Goal: Information Seeking & Learning: Learn about a topic

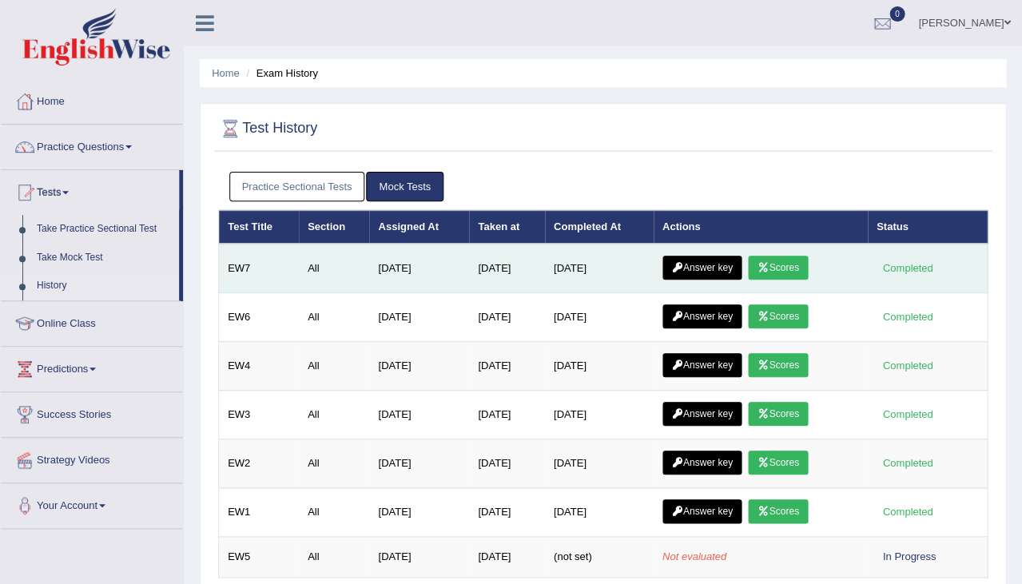
click at [786, 267] on link "Scores" at bounding box center [777, 268] width 59 height 24
click at [712, 257] on link "Answer key" at bounding box center [701, 268] width 79 height 24
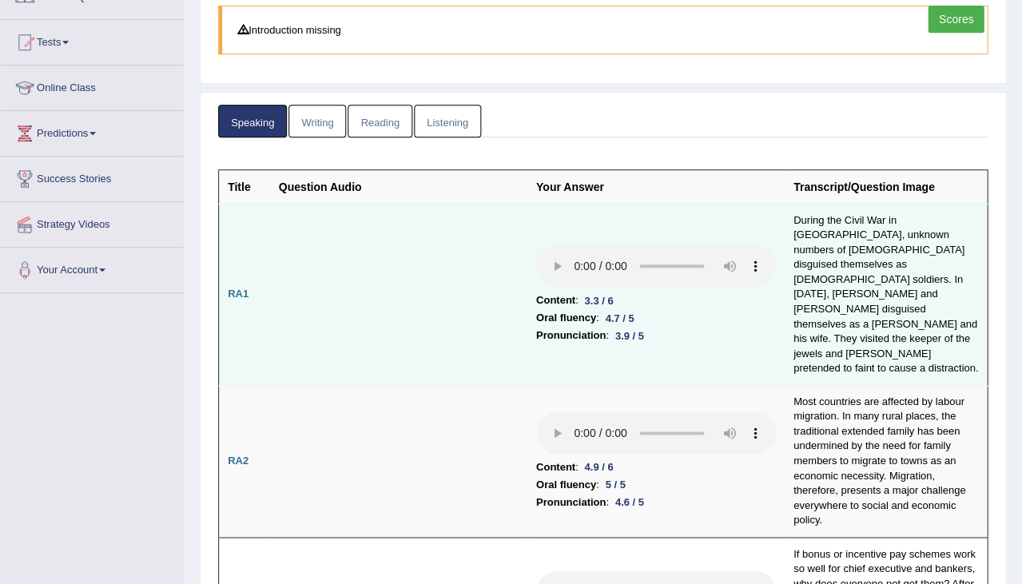
click at [536, 244] on audio at bounding box center [656, 265] width 240 height 43
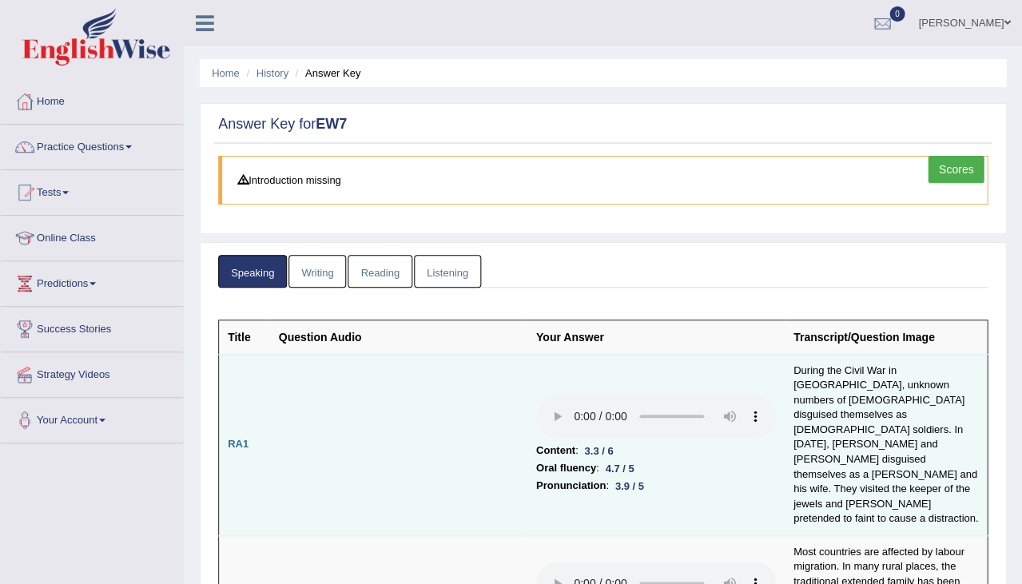
click at [536, 395] on audio at bounding box center [656, 416] width 240 height 43
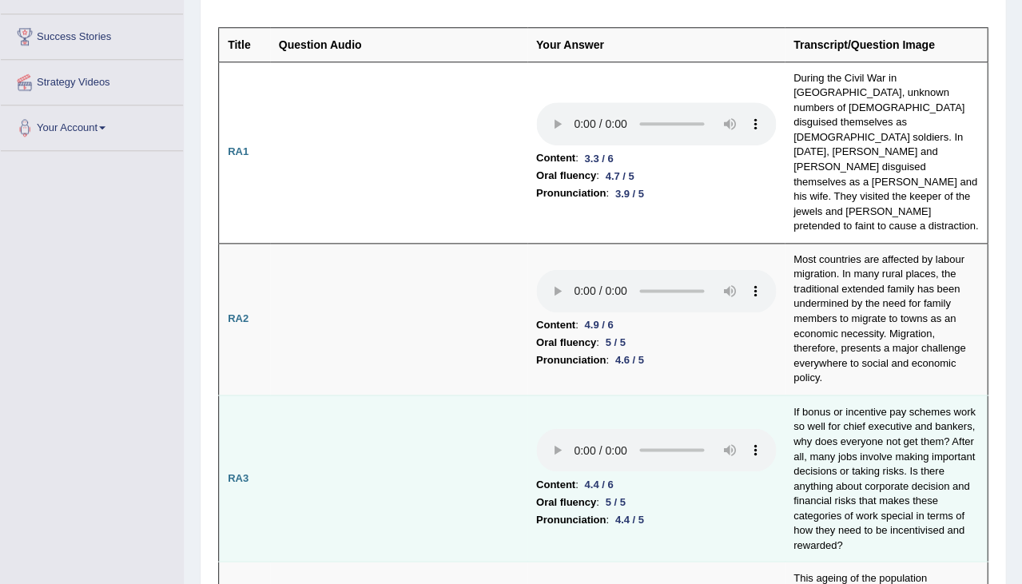
scroll to position [293, 0]
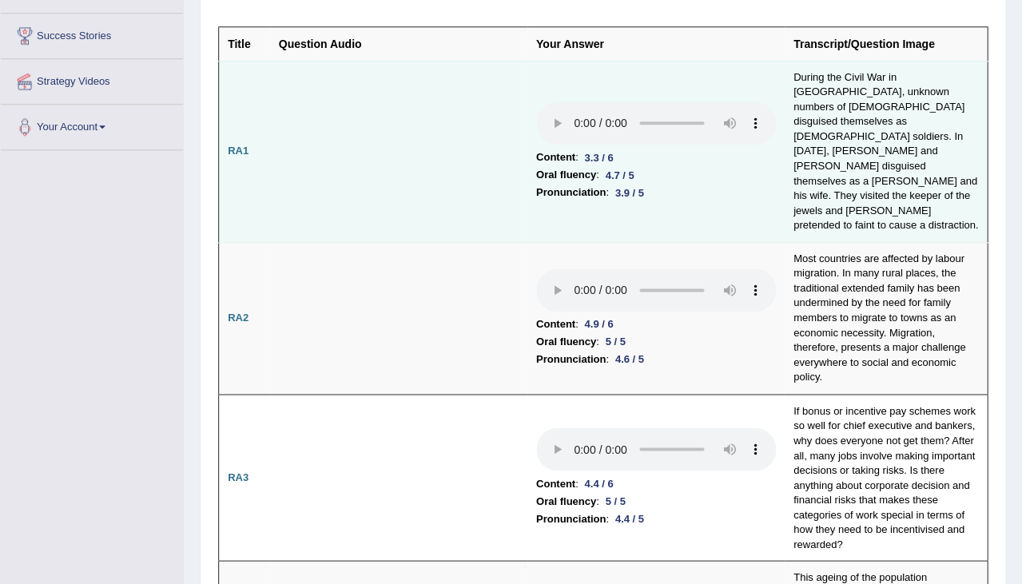
click at [536, 101] on audio at bounding box center [656, 122] width 240 height 43
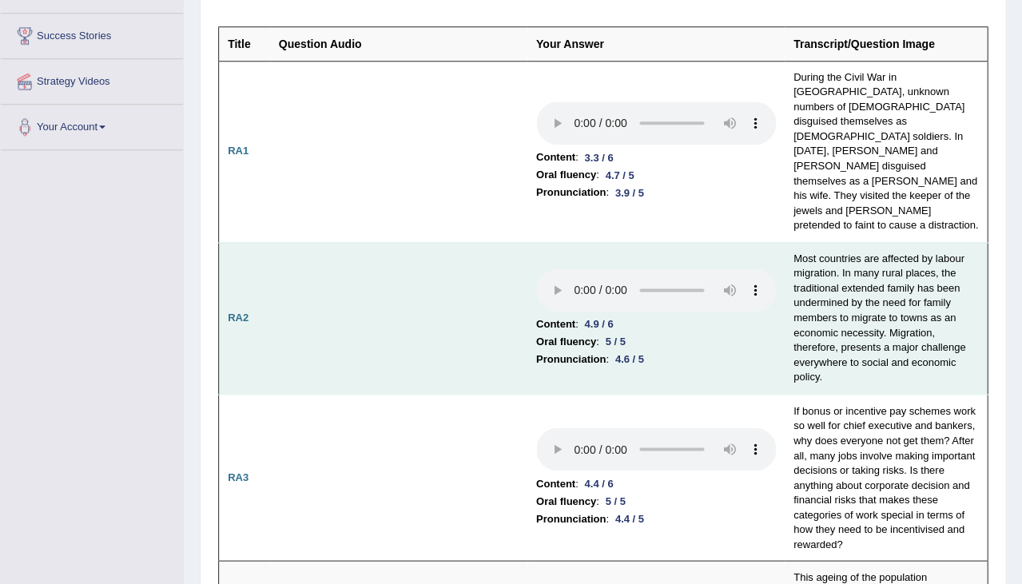
click at [536, 268] on audio at bounding box center [656, 289] width 240 height 43
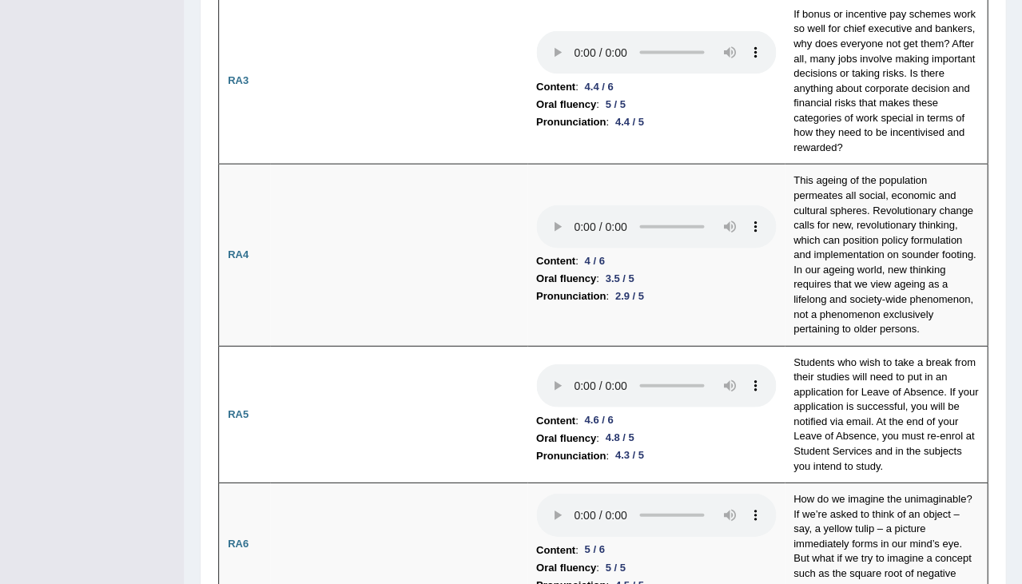
scroll to position [675, 0]
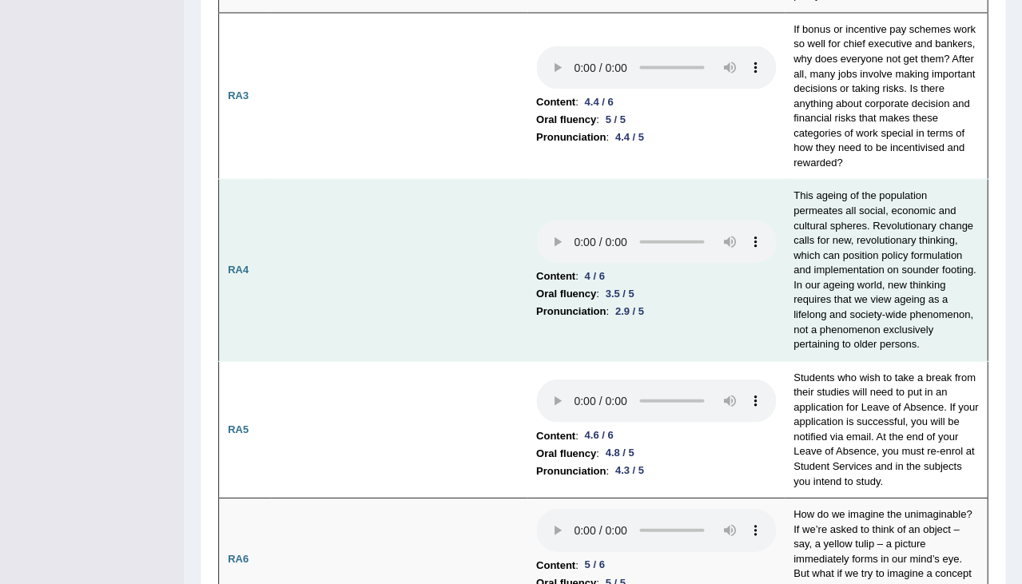
click at [536, 220] on audio at bounding box center [656, 241] width 240 height 43
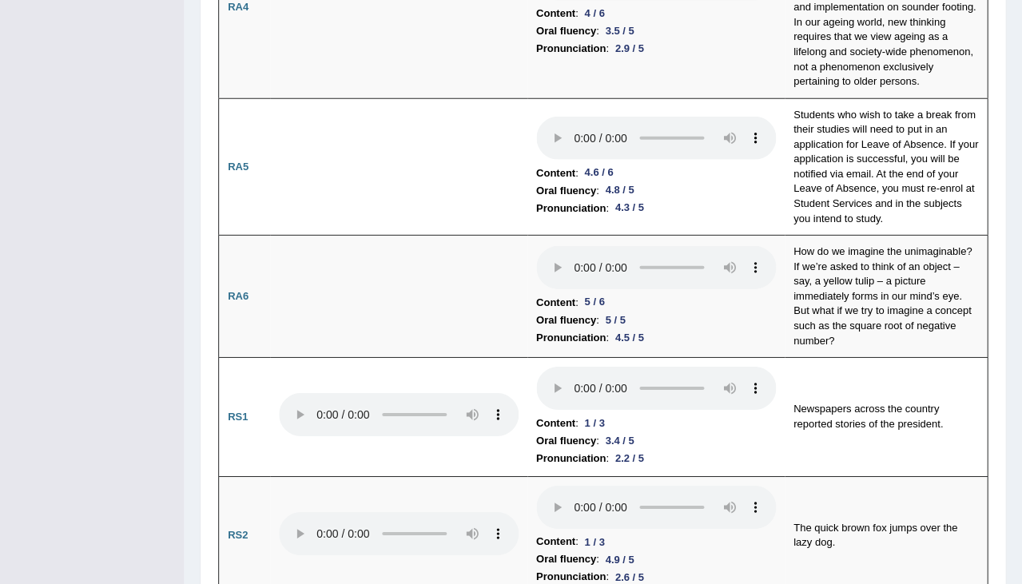
scroll to position [942, 0]
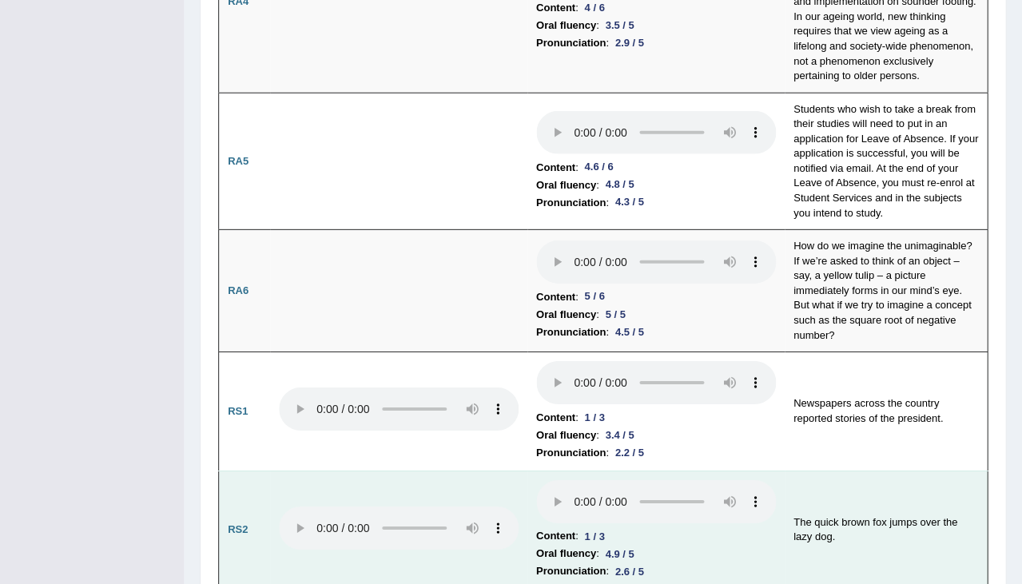
click at [536, 480] on audio at bounding box center [656, 501] width 240 height 43
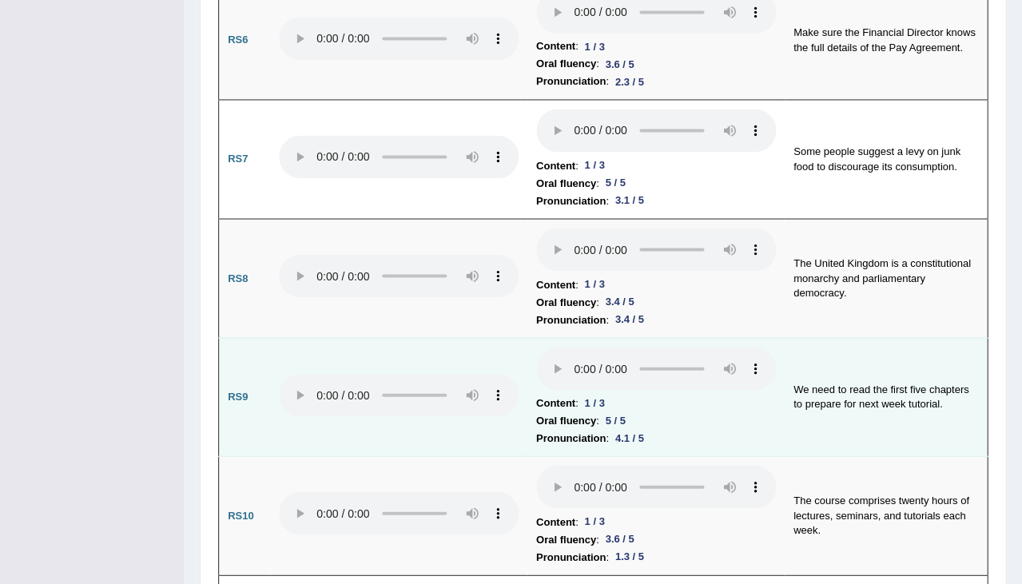
scroll to position [1939, 0]
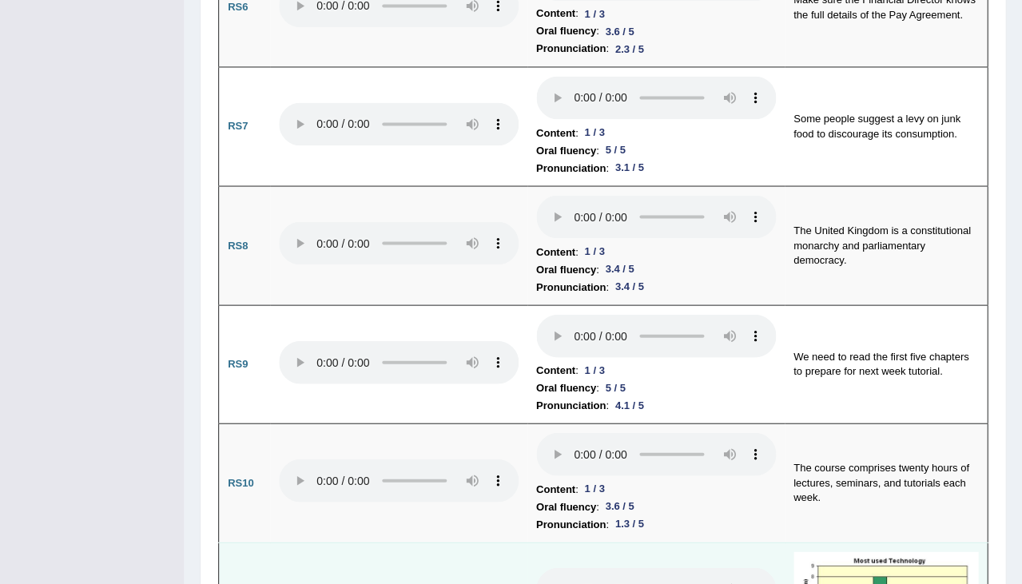
click at [536, 567] on audio at bounding box center [656, 588] width 240 height 43
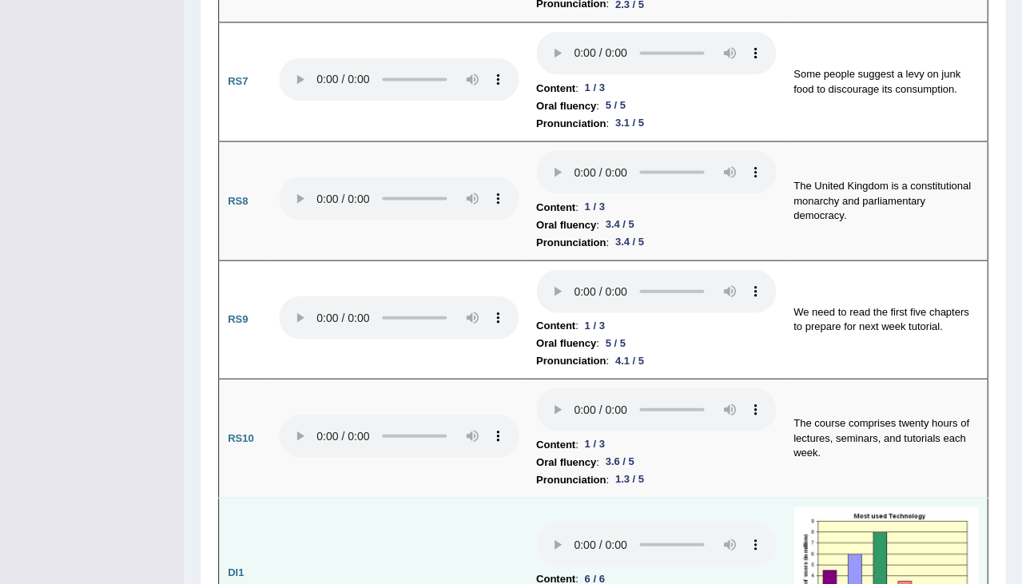
scroll to position [1983, 0]
click at [553, 523] on audio at bounding box center [656, 544] width 240 height 43
click at [559, 523] on audio at bounding box center [656, 544] width 240 height 43
click at [536, 523] on audio at bounding box center [656, 544] width 240 height 43
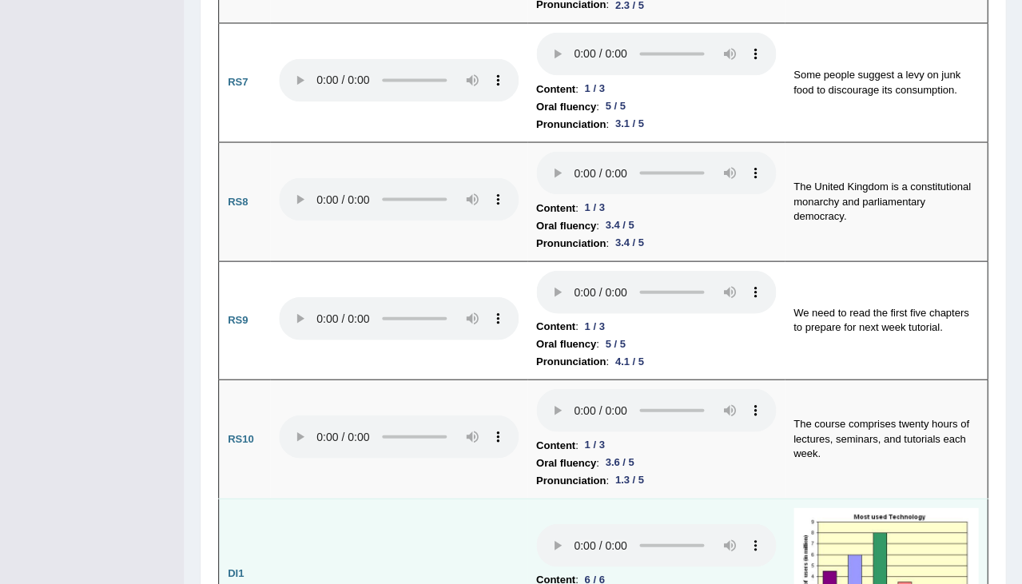
click at [536, 523] on audio at bounding box center [656, 544] width 240 height 43
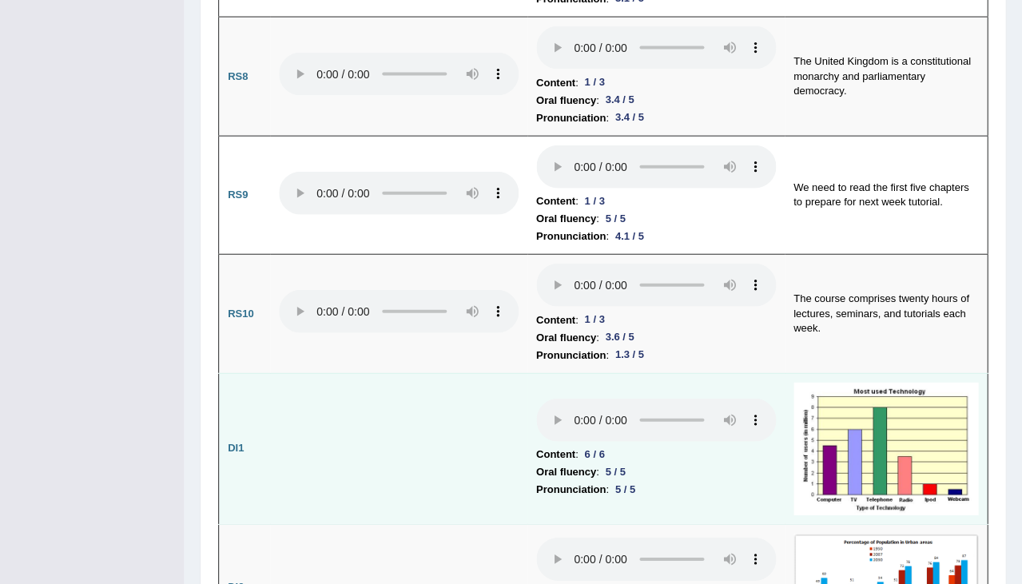
scroll to position [2107, 0]
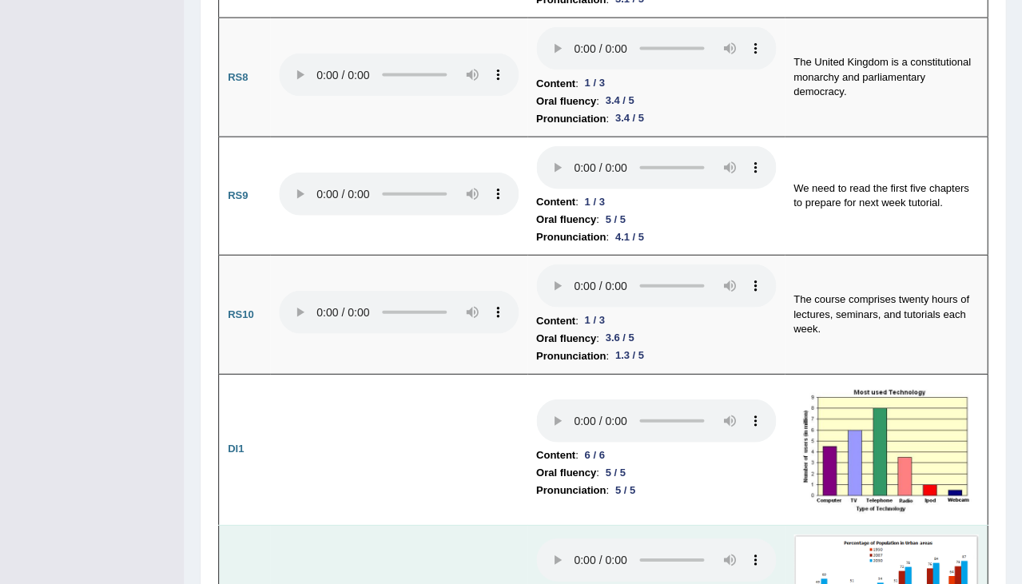
click at [536, 538] on audio at bounding box center [656, 559] width 240 height 43
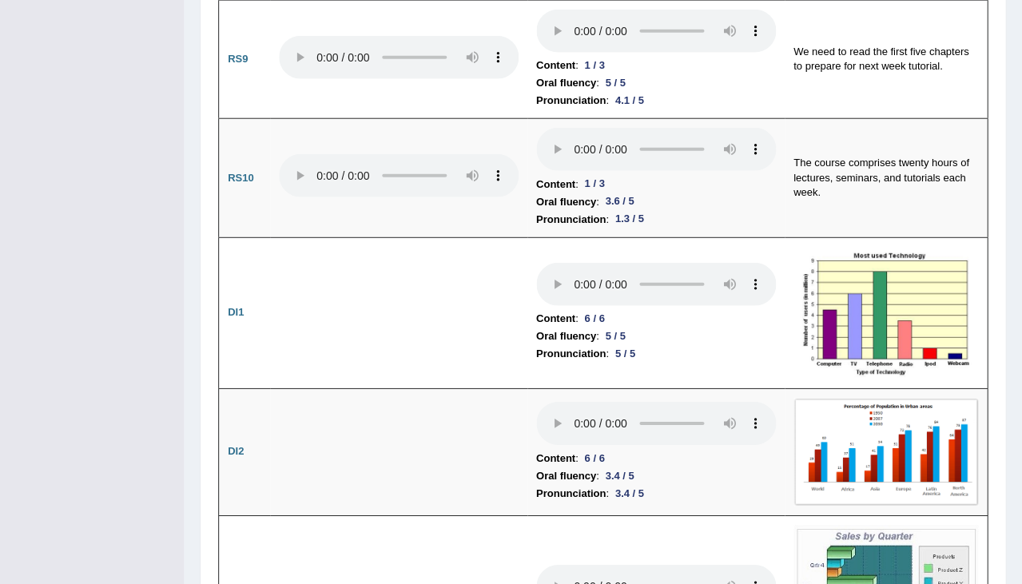
scroll to position [2243, 0]
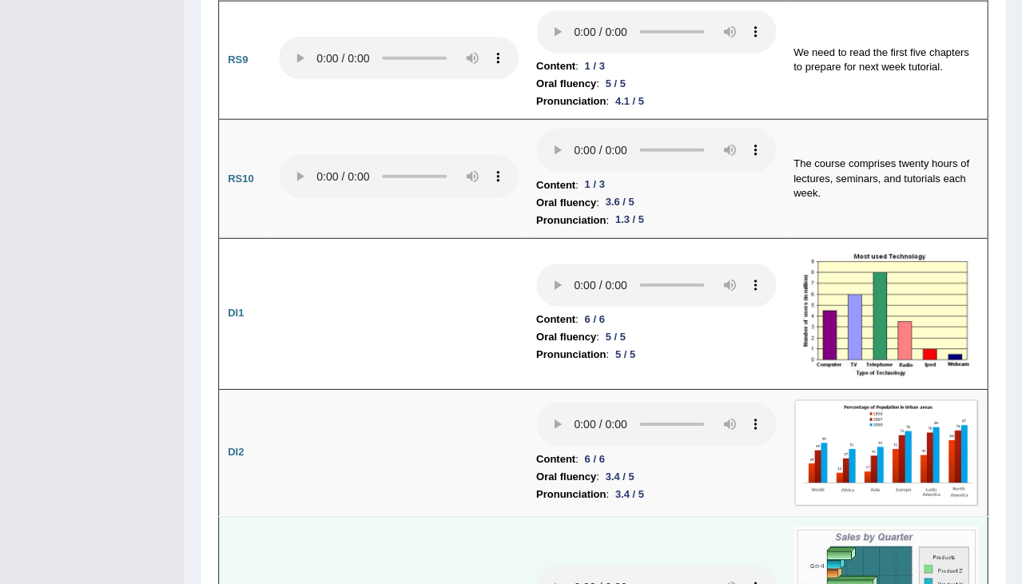
click at [536, 565] on audio at bounding box center [656, 586] width 240 height 43
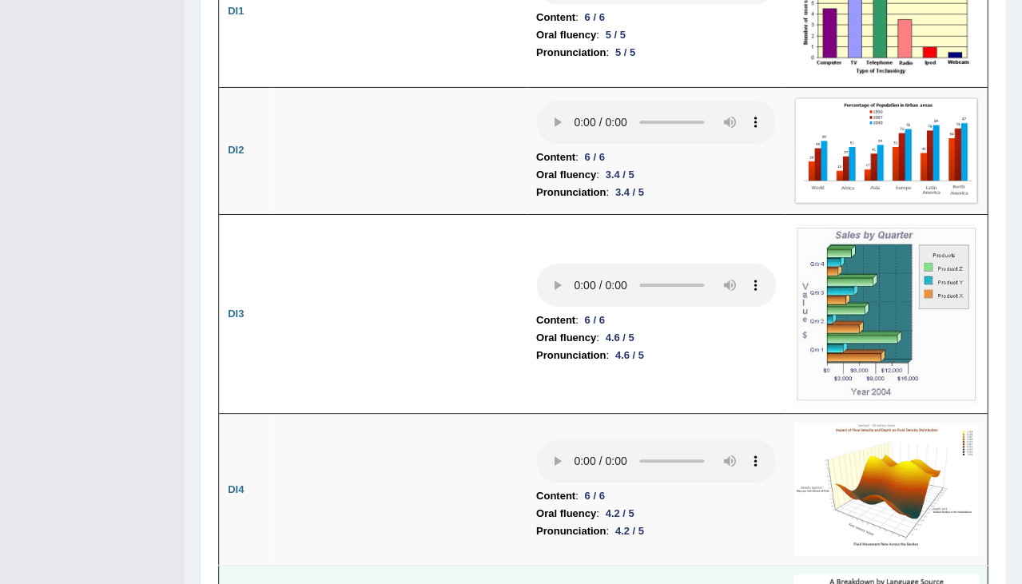
scroll to position [2640, 0]
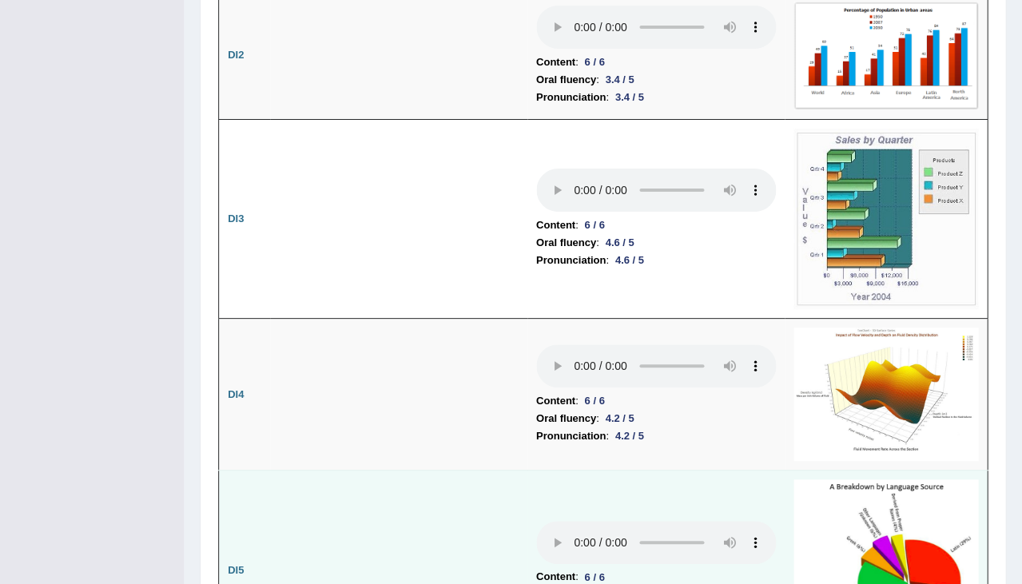
click at [536, 521] on audio at bounding box center [656, 542] width 240 height 43
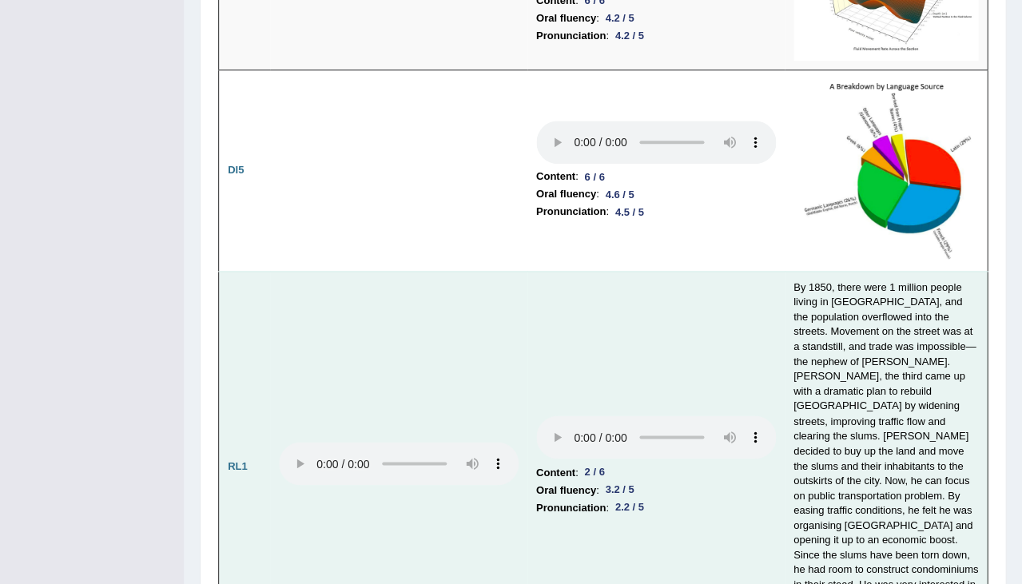
scroll to position [3045, 0]
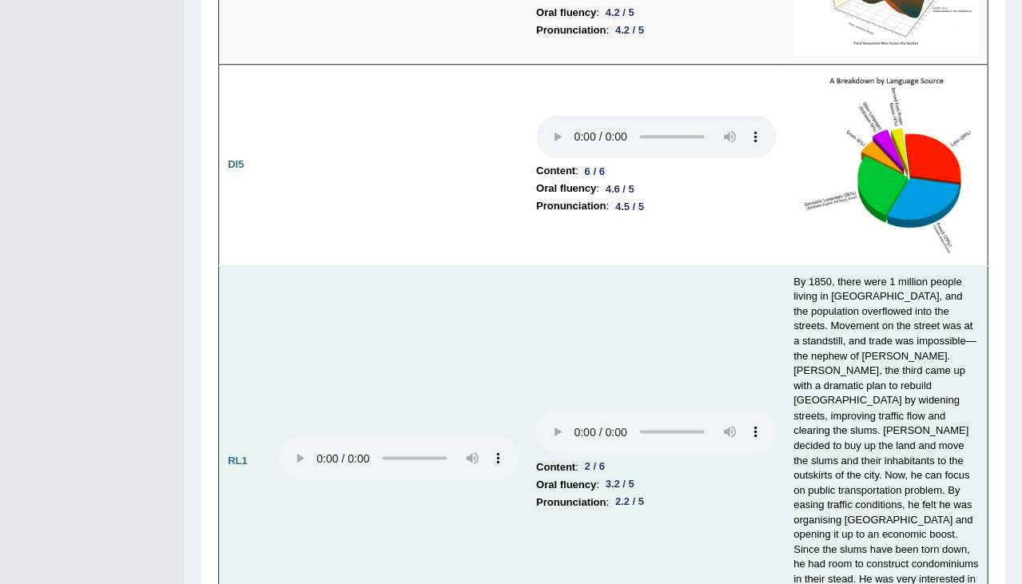
click at [293, 436] on audio at bounding box center [399, 457] width 240 height 43
drag, startPoint x: 346, startPoint y: 221, endPoint x: 261, endPoint y: 231, distance: 85.2
click at [261, 265] on tr "RL1 Content : 2 / 6 Oral fluency : 3.2 / 5 Pronunciation : 2.2 / 5" at bounding box center [603, 459] width 768 height 389
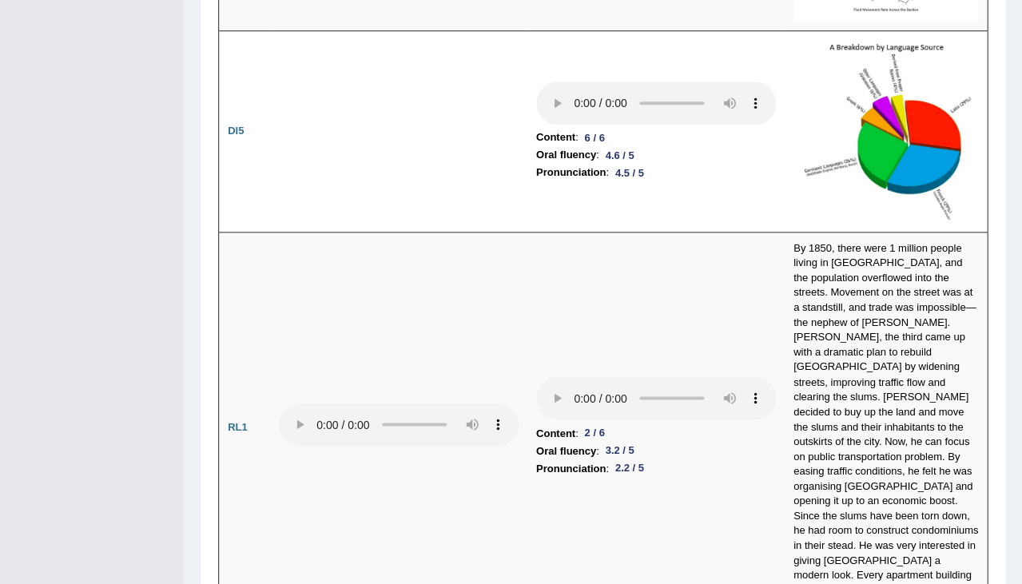
scroll to position [3079, 0]
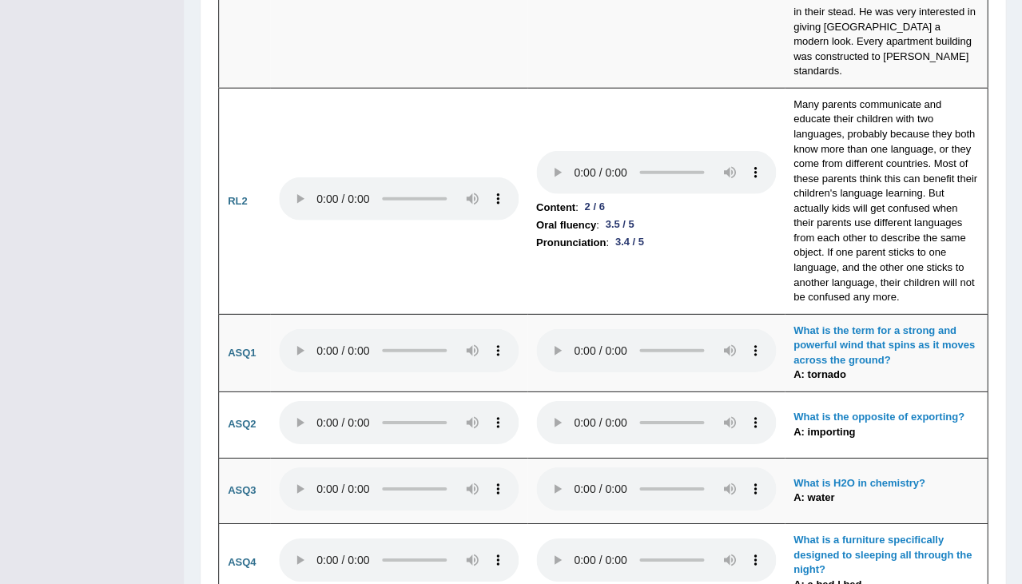
scroll to position [3615, 0]
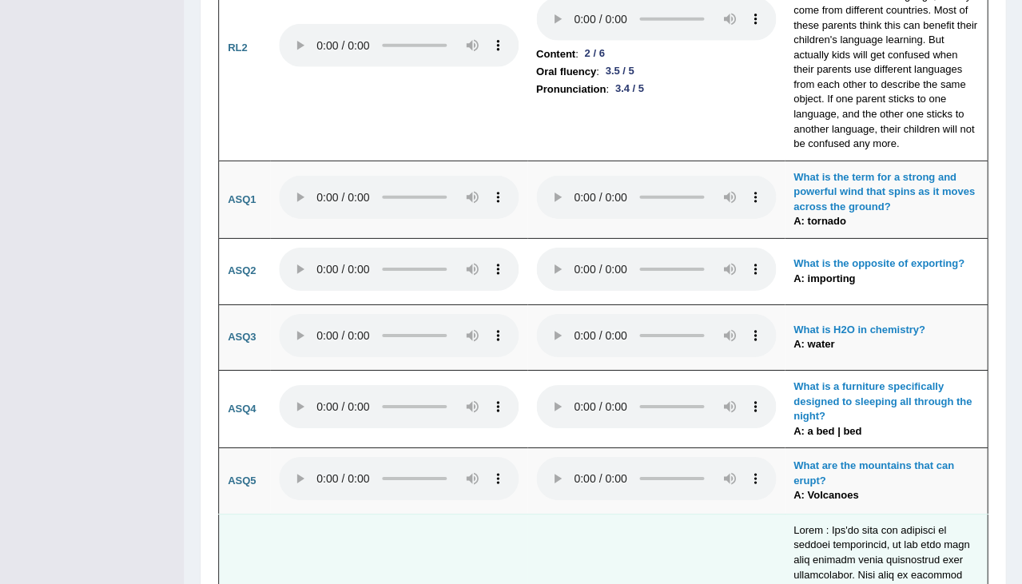
scroll to position [3764, 0]
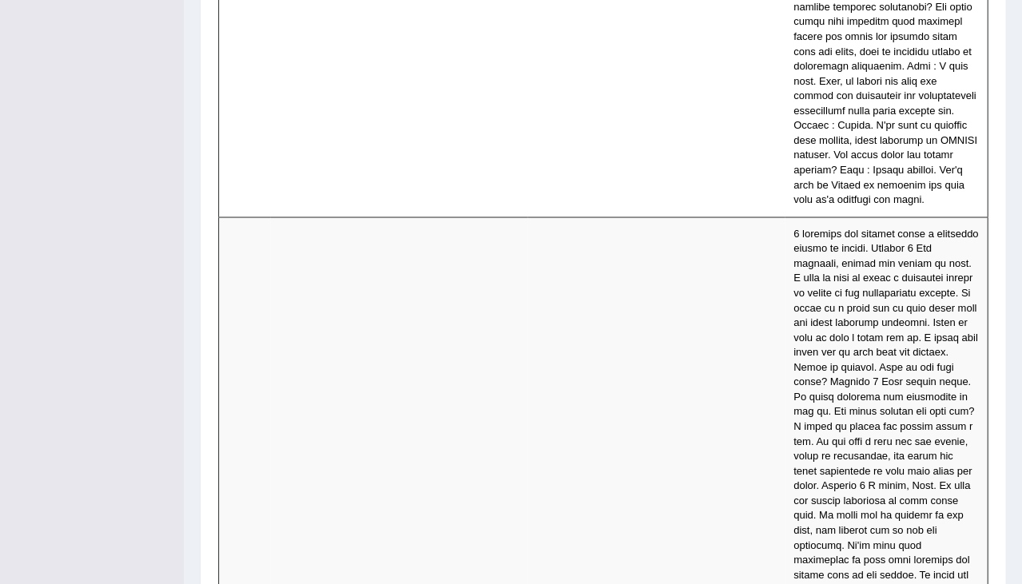
scroll to position [4628, 0]
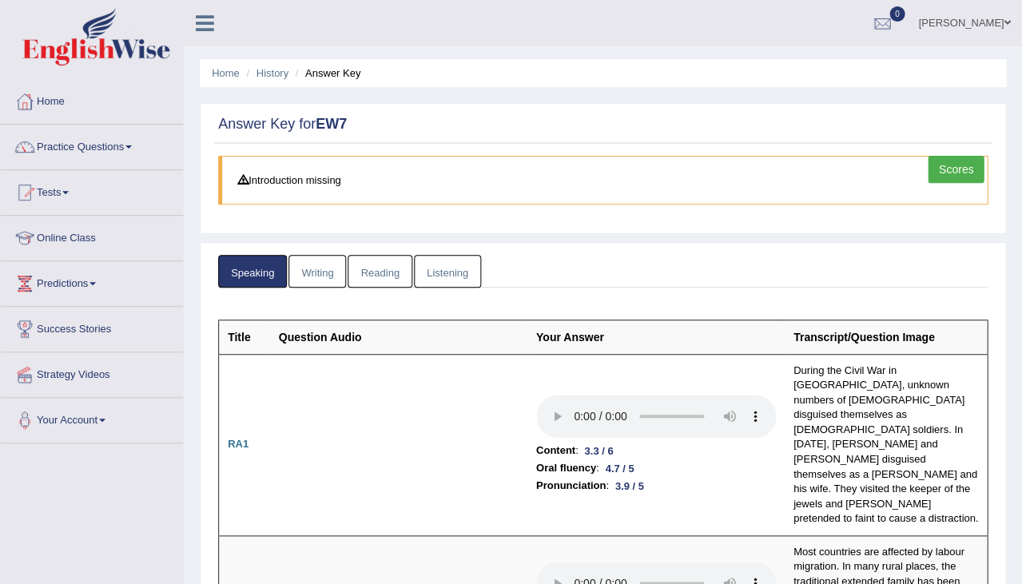
scroll to position [0, 0]
click at [323, 268] on link "Writing" at bounding box center [317, 271] width 58 height 33
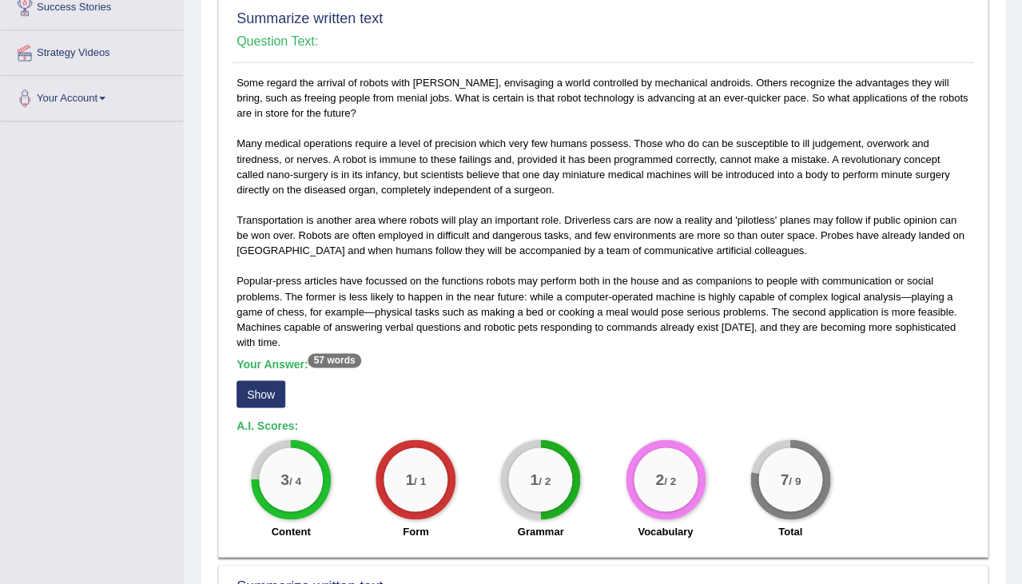
scroll to position [331, 0]
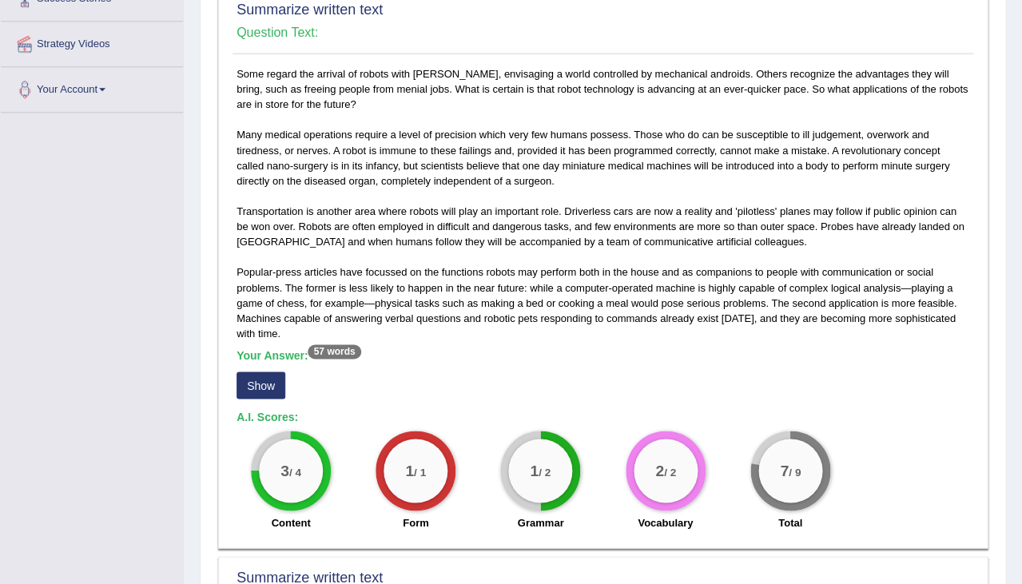
click at [266, 371] on button "Show" at bounding box center [260, 384] width 49 height 27
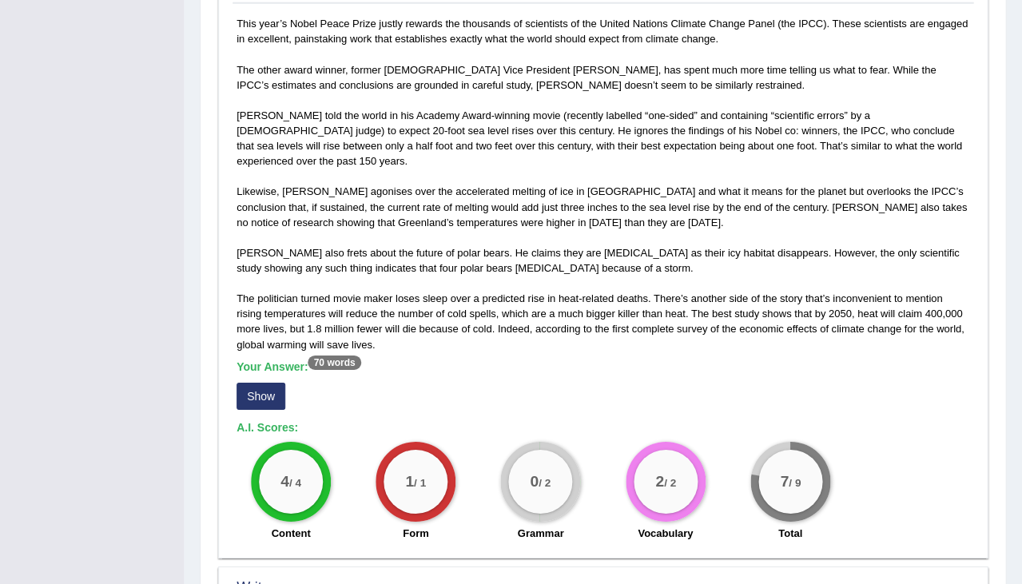
scroll to position [974, 0]
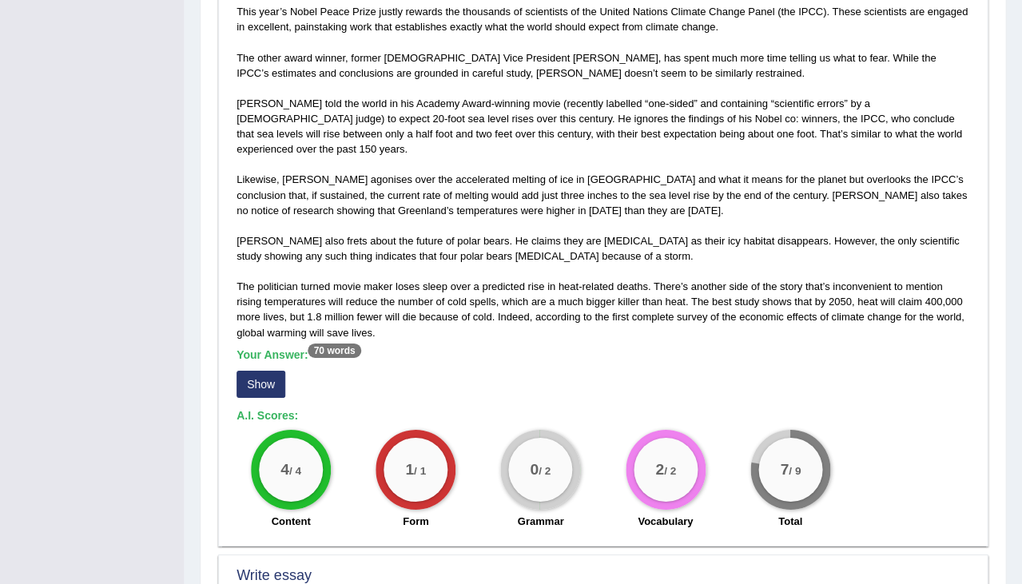
click at [257, 371] on button "Show" at bounding box center [260, 384] width 49 height 27
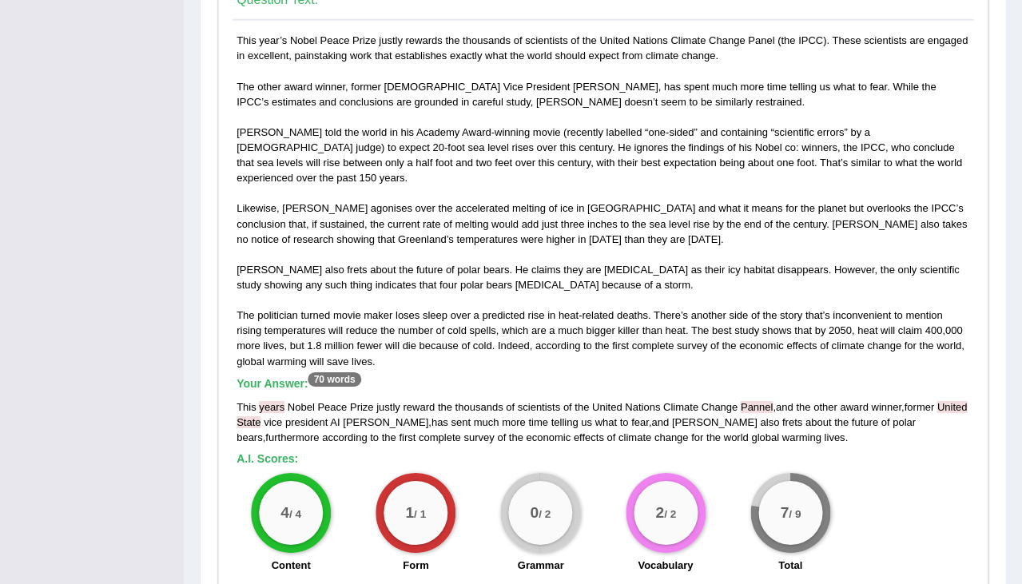
scroll to position [937, 0]
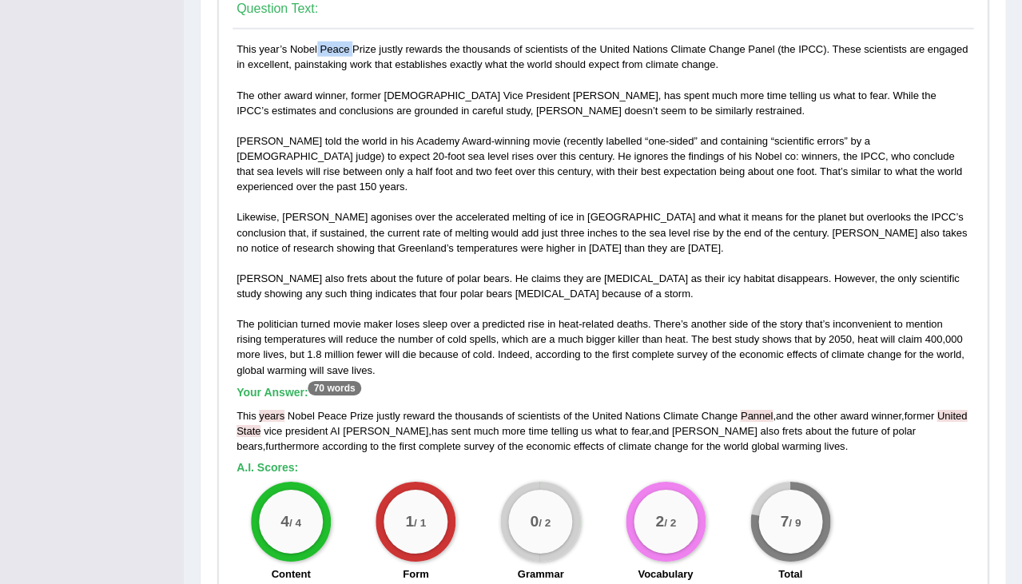
drag, startPoint x: 265, startPoint y: 23, endPoint x: 294, endPoint y: 23, distance: 28.8
click at [294, 42] on div "This year’s Nobel Peace Prize justly rewards the thousands of scientists of the…" at bounding box center [602, 316] width 740 height 548
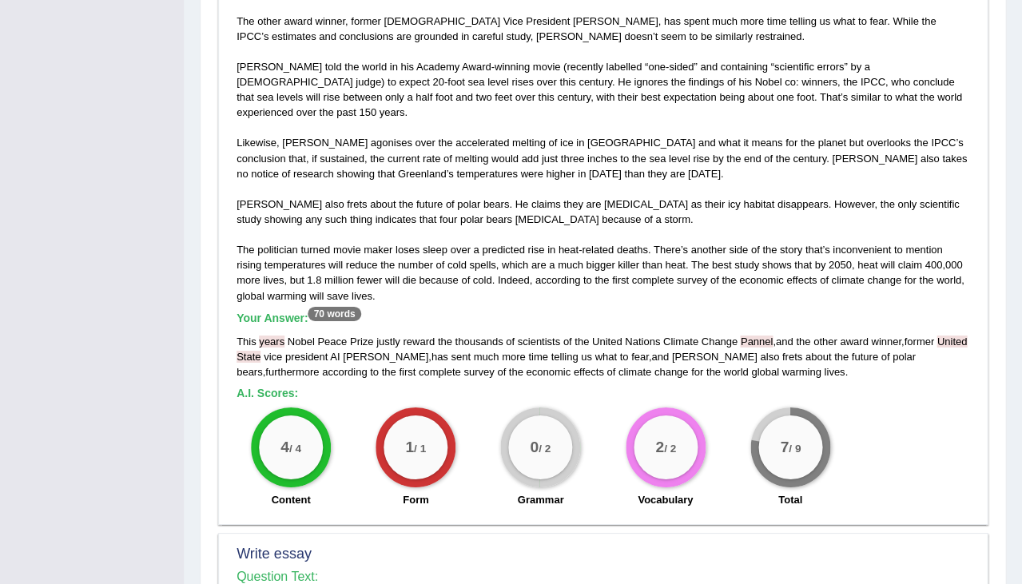
scroll to position [1230, 0]
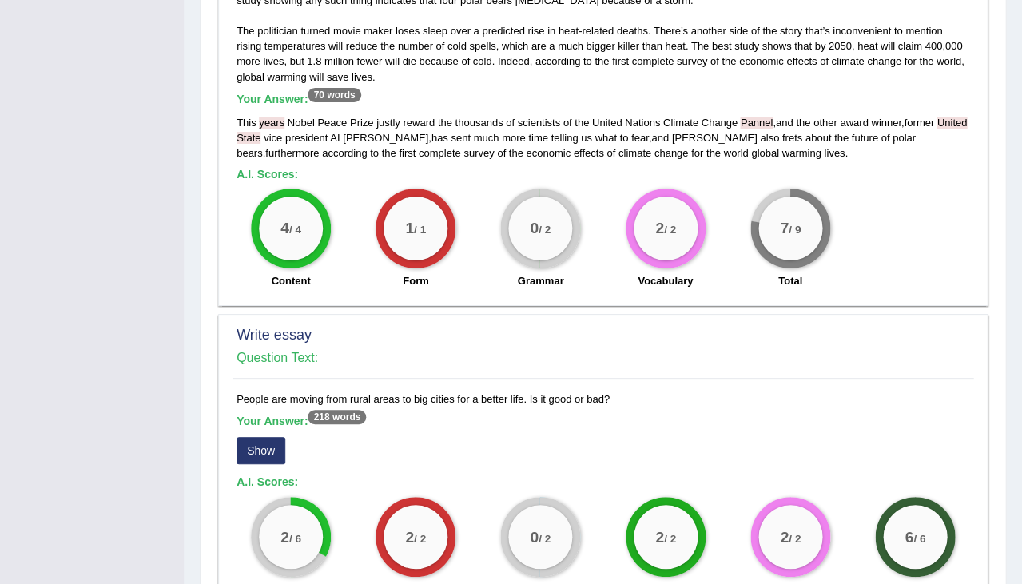
click at [271, 437] on button "Show" at bounding box center [260, 450] width 49 height 27
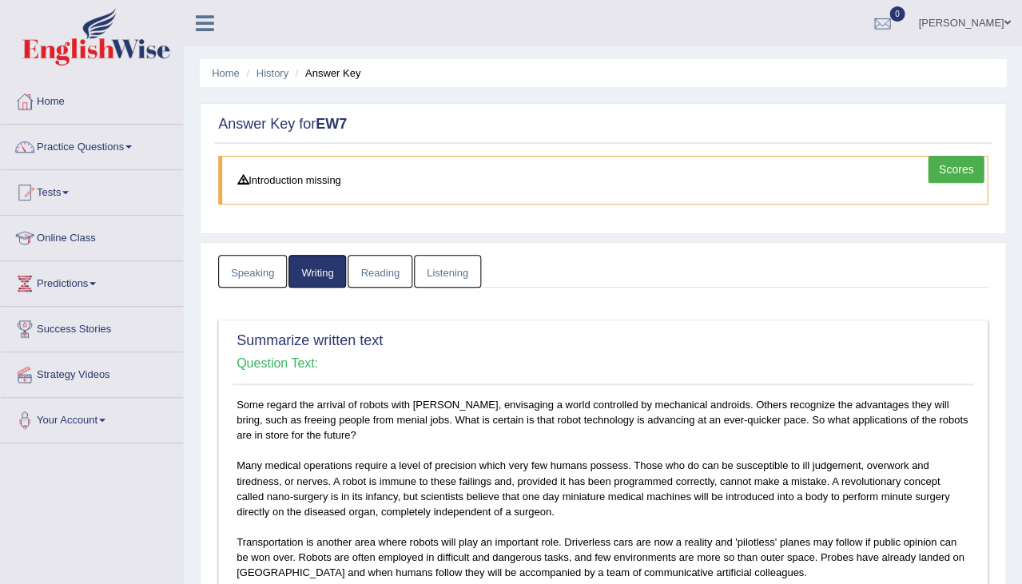
scroll to position [0, 0]
click at [394, 271] on link "Reading" at bounding box center [379, 271] width 64 height 33
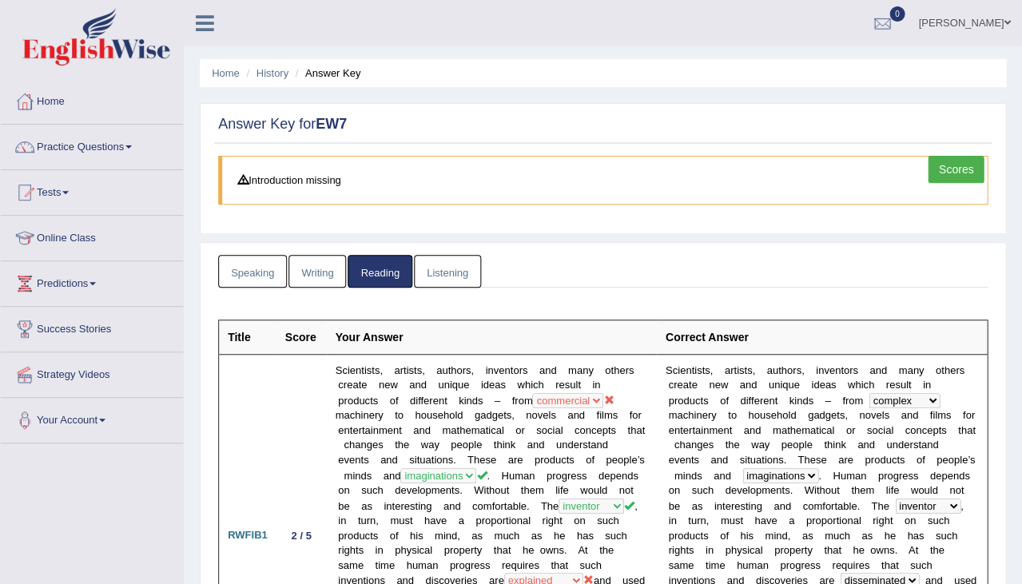
click at [428, 268] on link "Listening" at bounding box center [447, 271] width 67 height 33
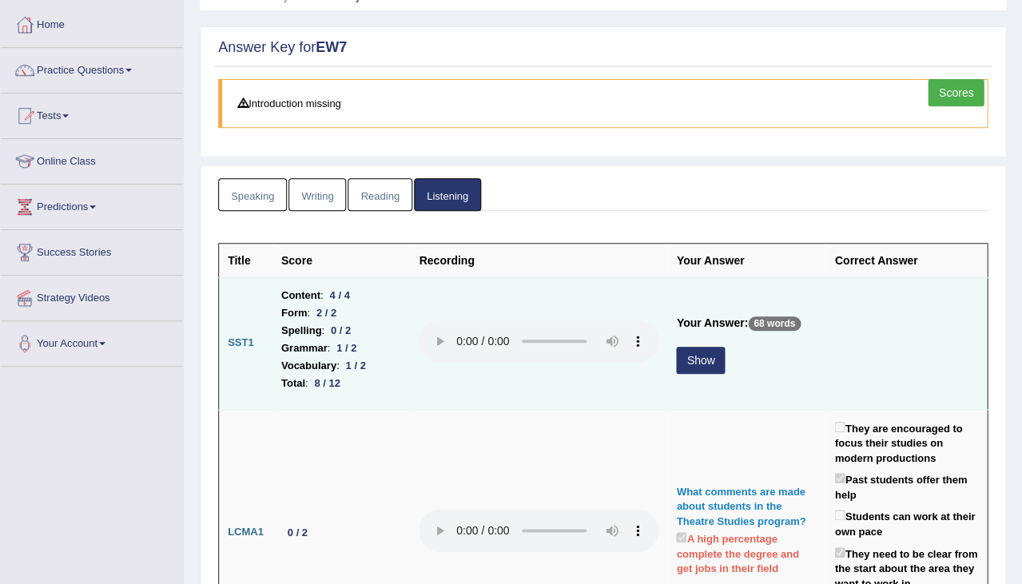
scroll to position [77, 0]
click at [676, 347] on button "Show" at bounding box center [700, 360] width 49 height 27
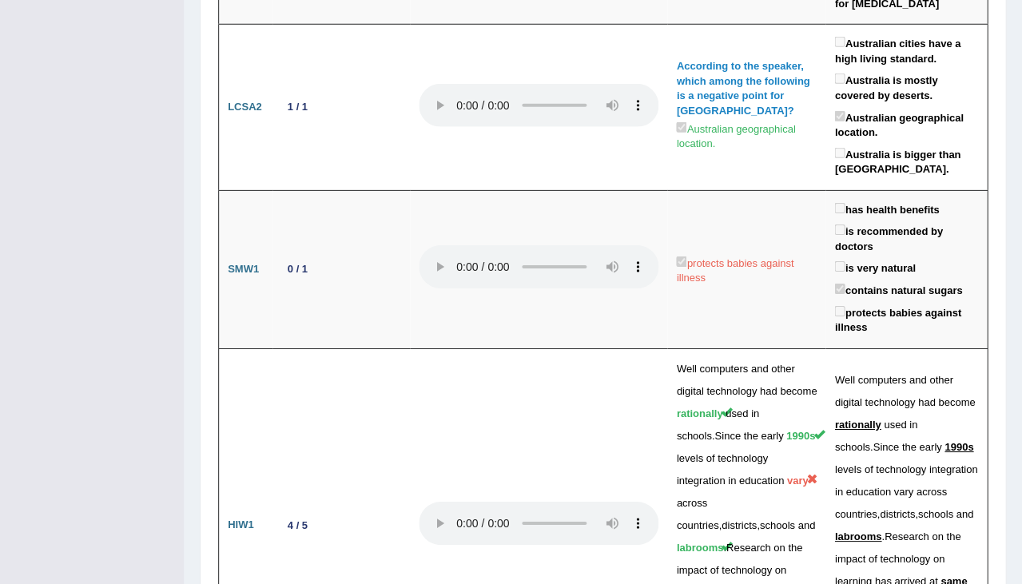
scroll to position [5148, 0]
